Goal: Task Accomplishment & Management: Manage account settings

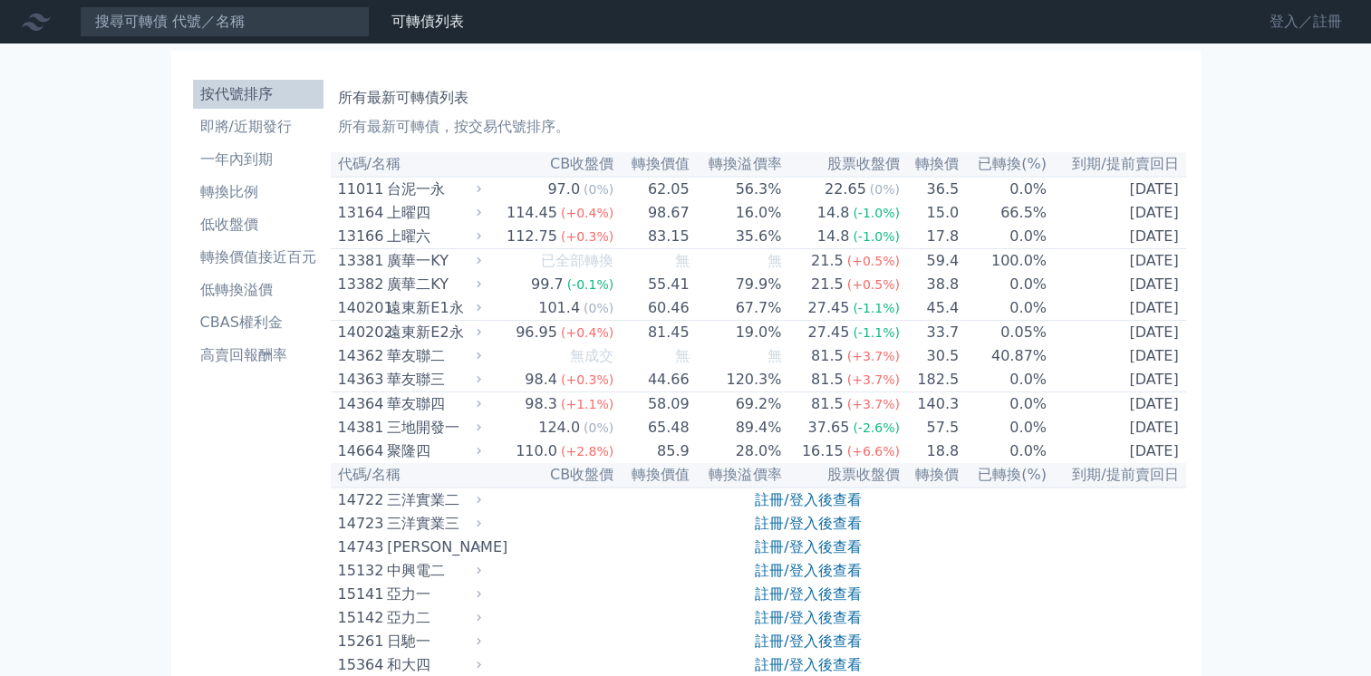
click at [1280, 20] on link "登入／註冊" at bounding box center [1305, 21] width 101 height 29
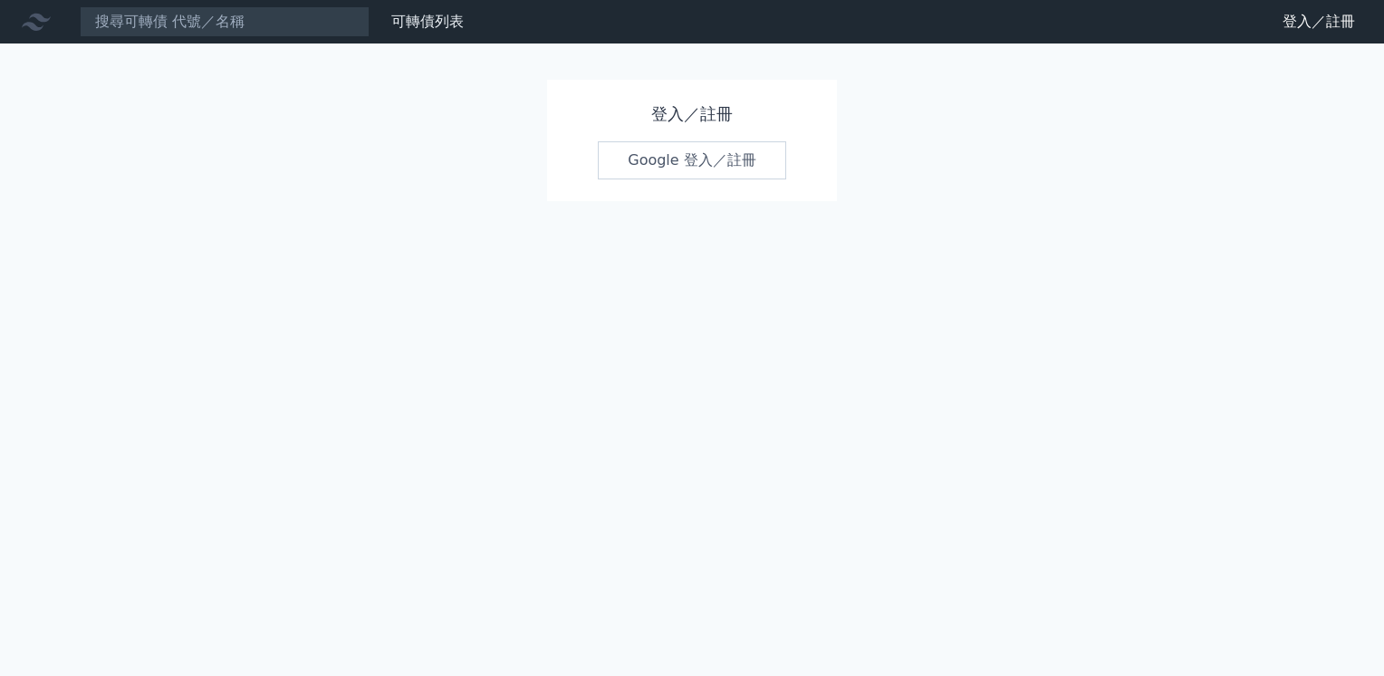
click at [679, 163] on link "Google 登入／註冊" at bounding box center [692, 160] width 188 height 38
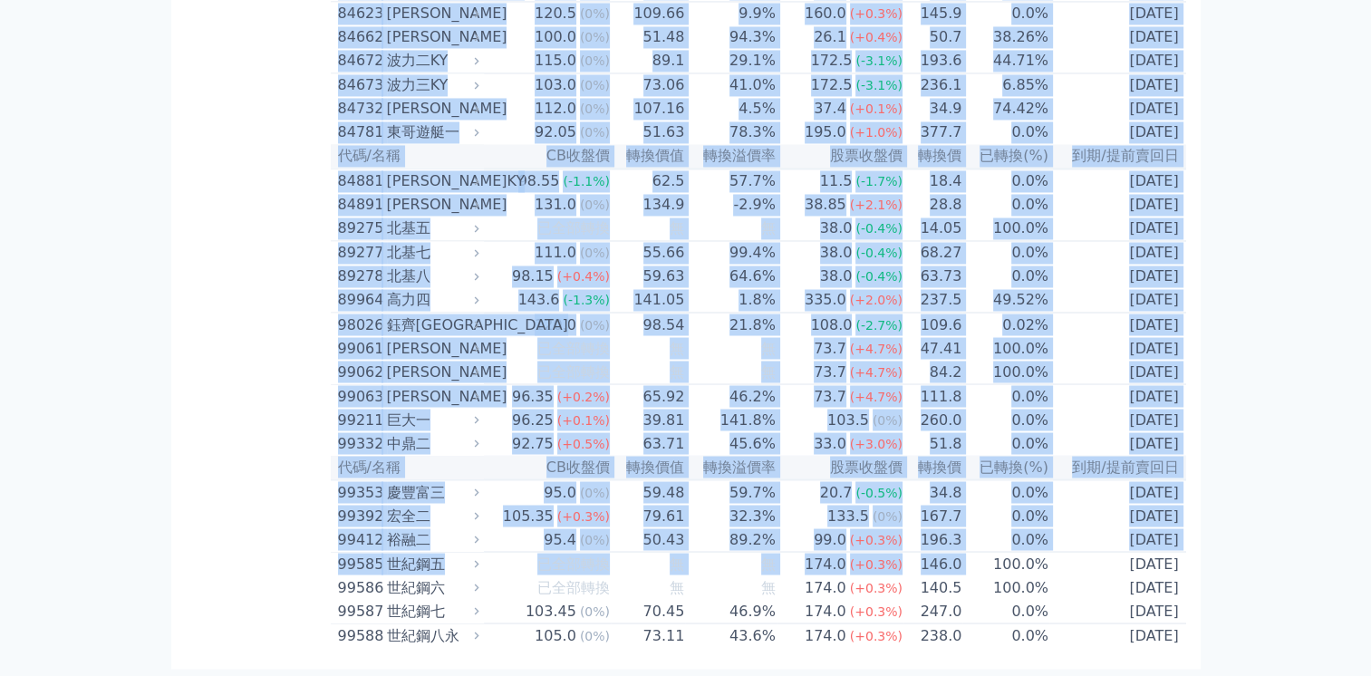
scroll to position [10713, 0]
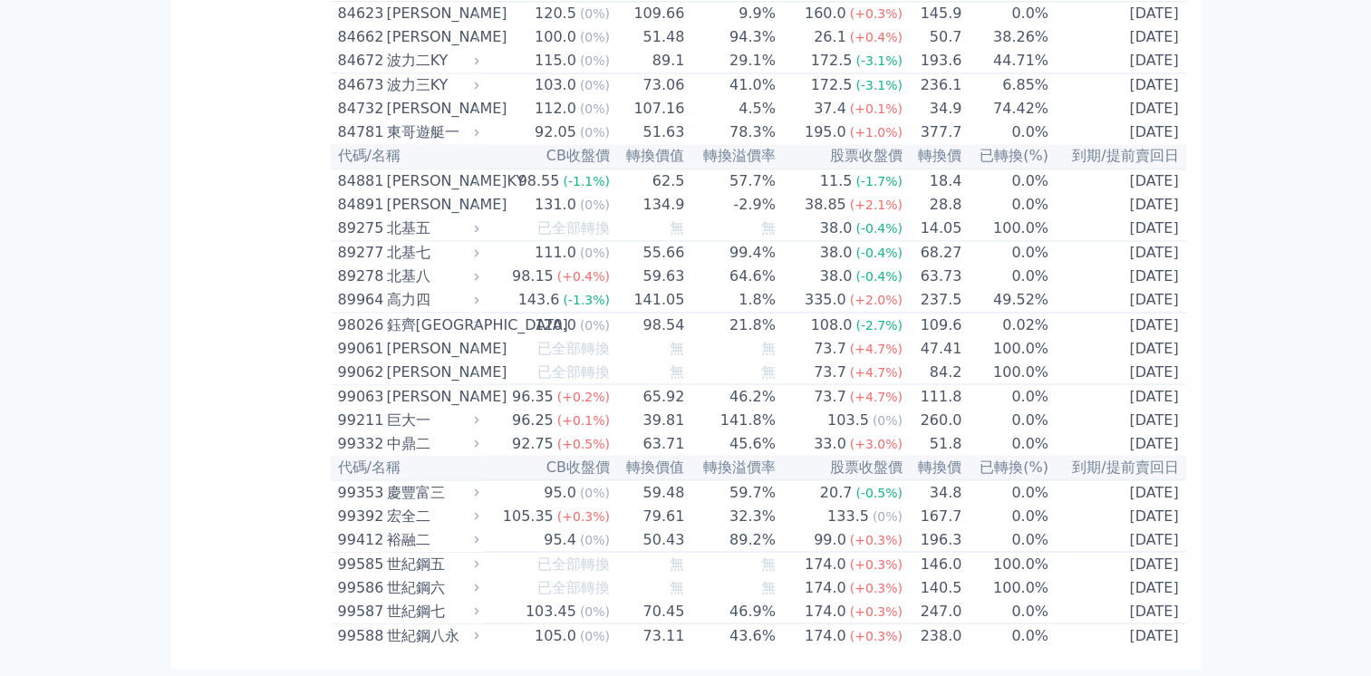
drag, startPoint x: 334, startPoint y: 166, endPoint x: 988, endPoint y: 696, distance: 841.2
drag, startPoint x: 988, startPoint y: 696, endPoint x: 1141, endPoint y: 399, distance: 334.3
copy table
